Goal: Check status: Check status

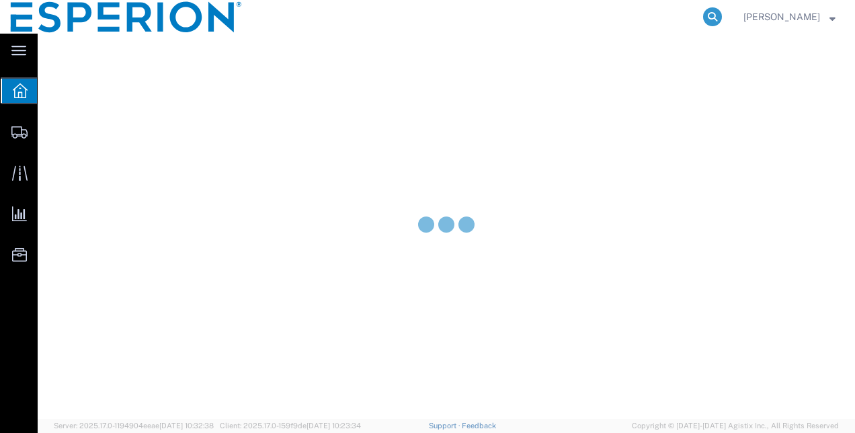
click at [722, 15] on icon at bounding box center [712, 16] width 19 height 19
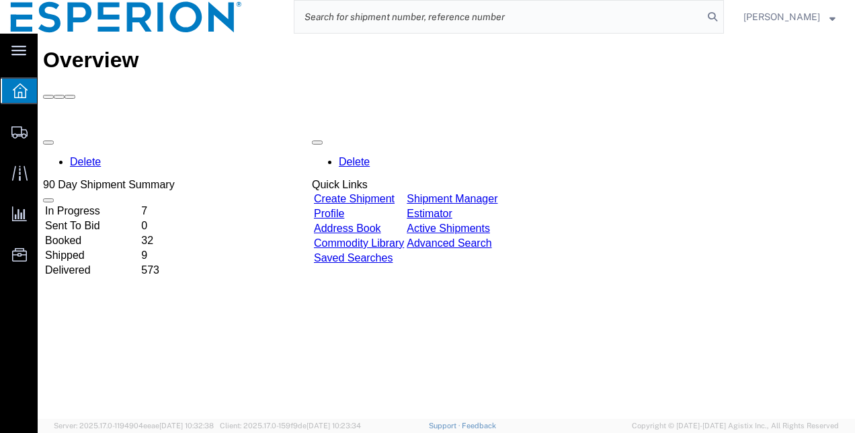
click at [703, 16] on input "search" at bounding box center [498, 17] width 409 height 32
paste input "PO 102-4500363195"
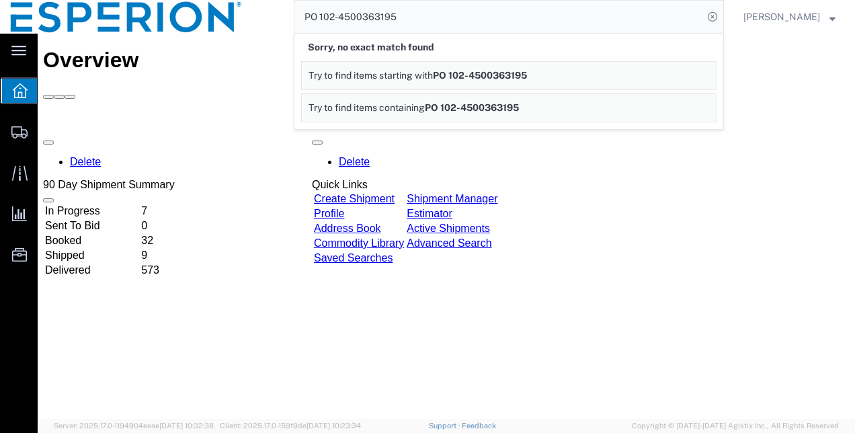
drag, startPoint x: 344, startPoint y: 12, endPoint x: 313, endPoint y: 13, distance: 30.9
click at [313, 13] on div "PO 102-4500363195 Sorry, no exact match found Try to find items starting with P…" at bounding box center [488, 17] width 471 height 34
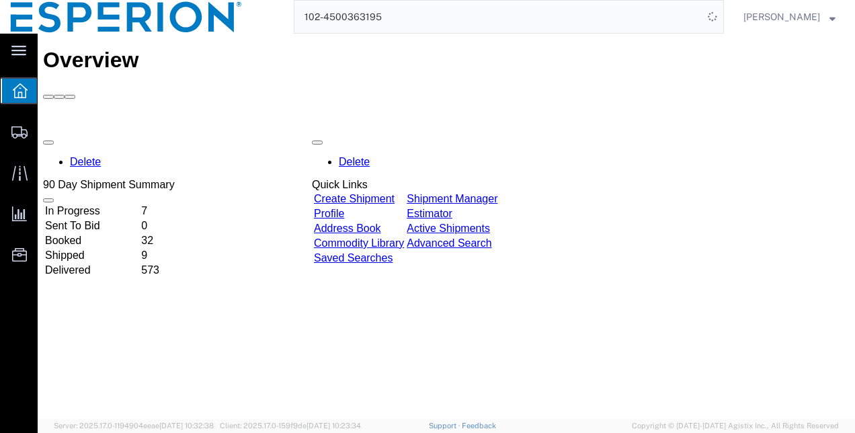
drag, startPoint x: 348, startPoint y: 13, endPoint x: 288, endPoint y: 9, distance: 60.0
click at [288, 9] on div "102-4500363195" at bounding box center [488, 17] width 471 height 34
type input "4500363195"
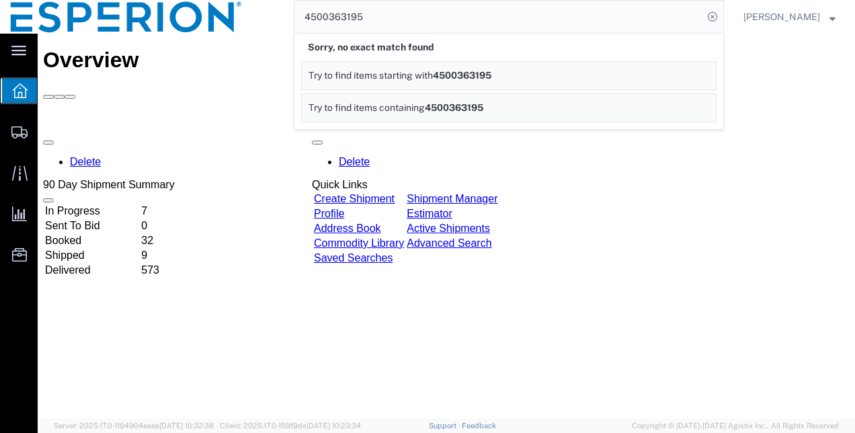
click at [597, 17] on input "4500363195" at bounding box center [498, 17] width 409 height 32
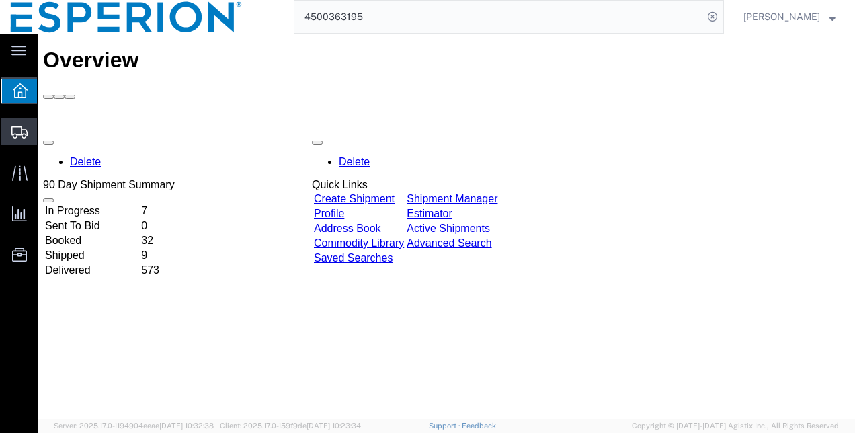
click at [19, 140] on div at bounding box center [20, 131] width 38 height 27
click at [46, 130] on span "Shipments" at bounding box center [41, 131] width 9 height 27
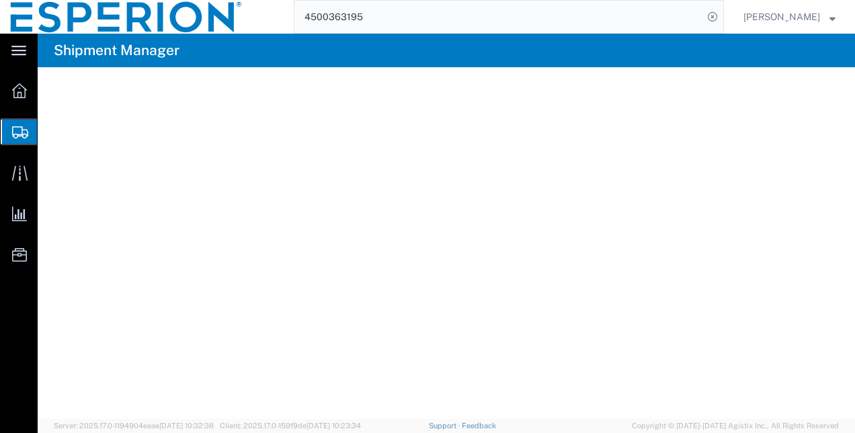
click at [475, 16] on input "4500363195" at bounding box center [498, 17] width 409 height 32
